Goal: Task Accomplishment & Management: Manage account settings

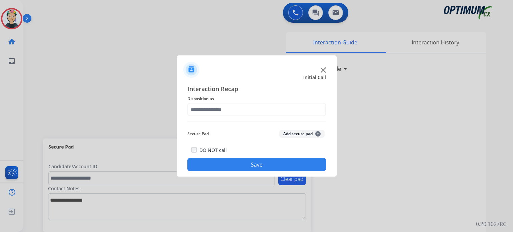
click at [326, 69] on div at bounding box center [257, 66] width 160 height 23
click at [324, 69] on img at bounding box center [323, 69] width 5 height 5
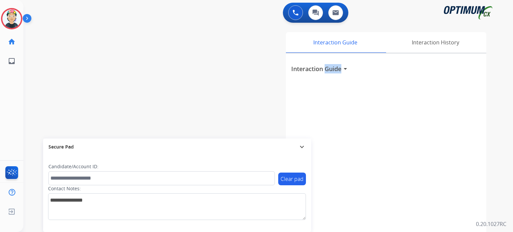
click at [324, 69] on h3 "Interaction Guide" at bounding box center [316, 68] width 50 height 9
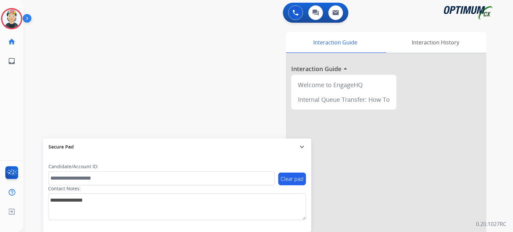
click at [324, 69] on div at bounding box center [386, 177] width 200 height 249
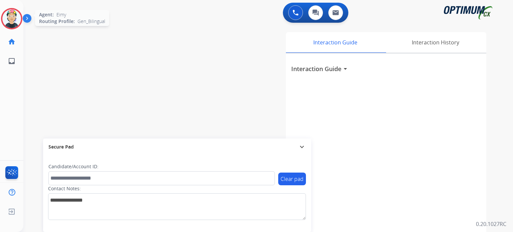
click at [17, 13] on img at bounding box center [11, 18] width 19 height 19
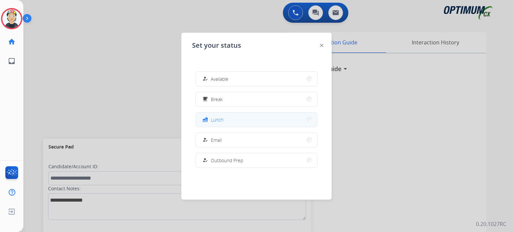
click at [239, 124] on button "fastfood Lunch" at bounding box center [257, 120] width 122 height 14
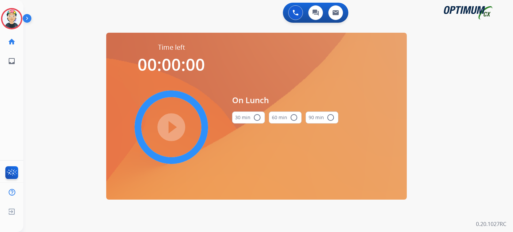
drag, startPoint x: 249, startPoint y: 115, endPoint x: 243, endPoint y: 115, distance: 5.7
click at [247, 115] on button "30 min radio_button_unchecked" at bounding box center [248, 118] width 33 height 12
click at [175, 127] on mat-icon "play_circle_filled" at bounding box center [171, 127] width 8 height 8
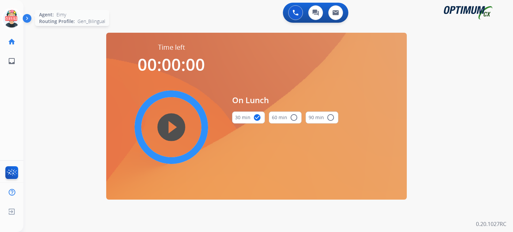
click at [11, 18] on icon at bounding box center [12, 19] width 22 height 22
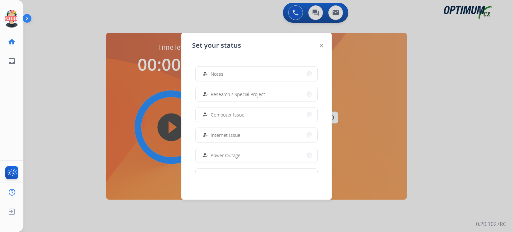
scroll to position [166, 0]
click at [267, 72] on button "how_to_reg Research / Special Project" at bounding box center [257, 75] width 122 height 14
